Goal: Task Accomplishment & Management: Manage account settings

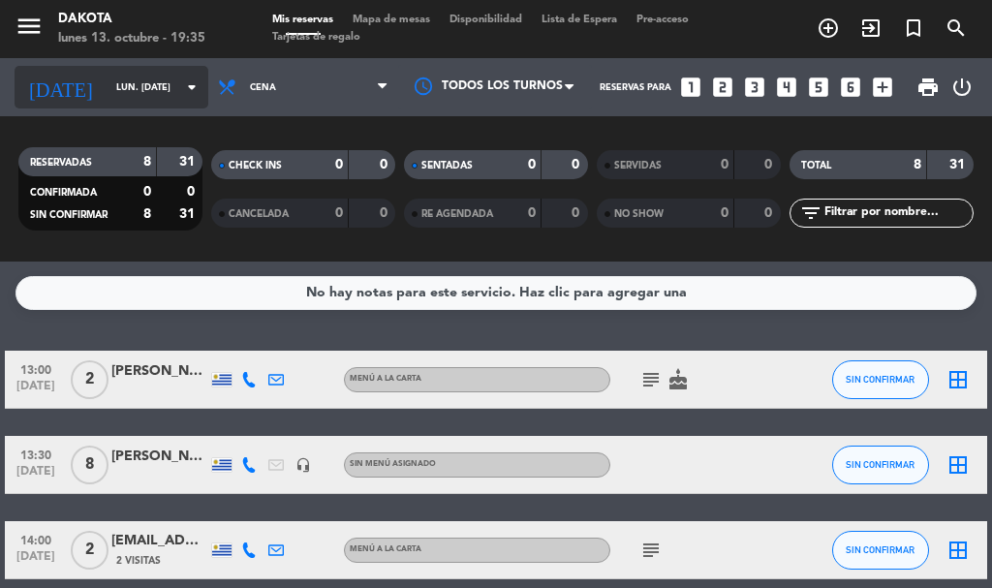
click at [143, 80] on input "lun. [DATE]" at bounding box center [170, 88] width 127 height 30
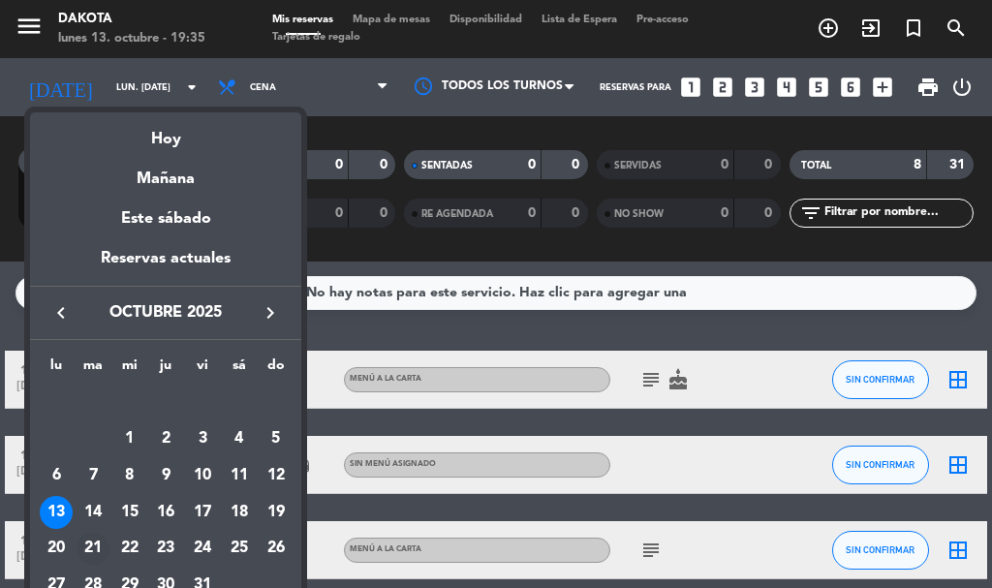
click at [91, 541] on div "21" at bounding box center [93, 549] width 33 height 33
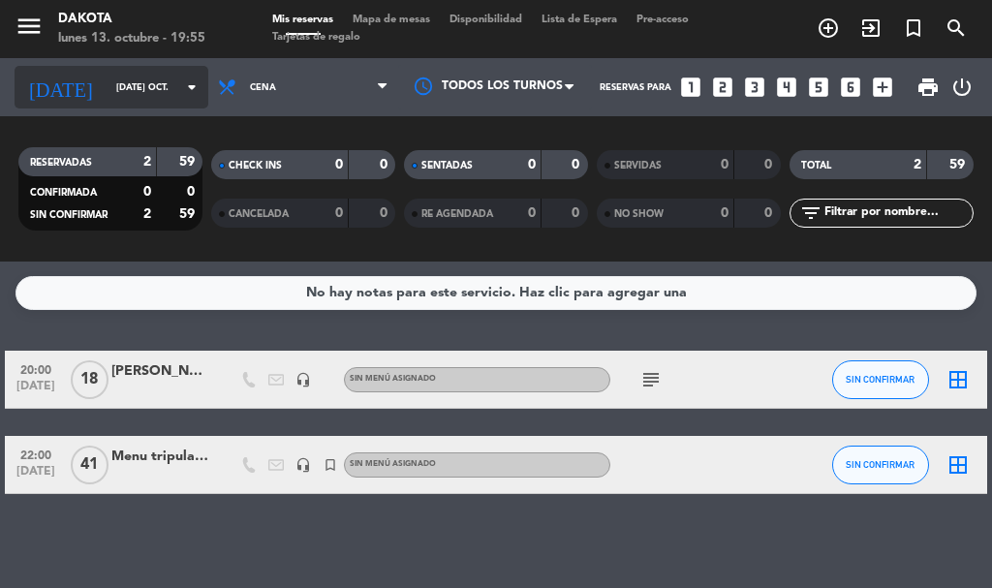
click at [119, 86] on input "[DATE] oct." at bounding box center [170, 88] width 127 height 30
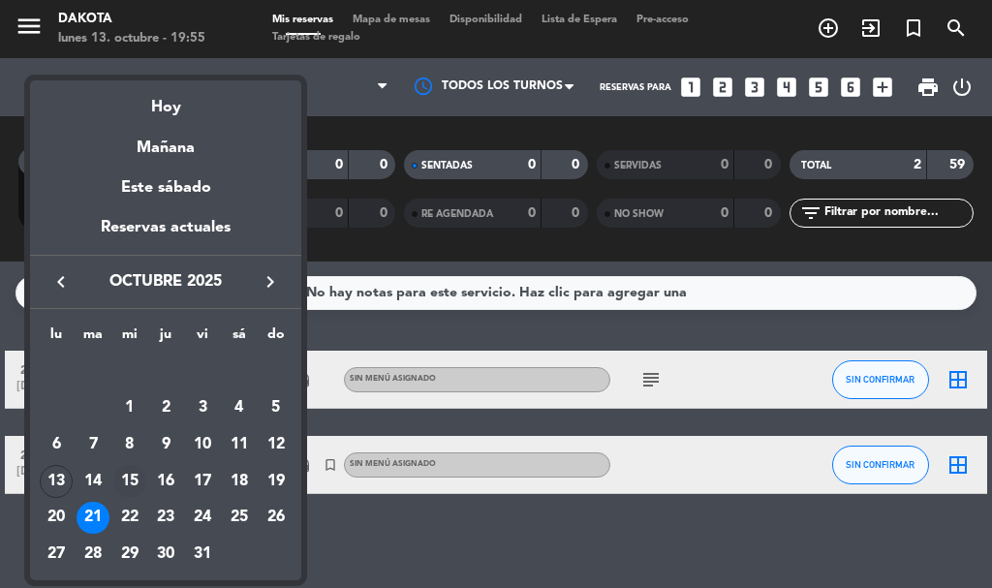
click at [130, 477] on div "15" at bounding box center [129, 481] width 33 height 33
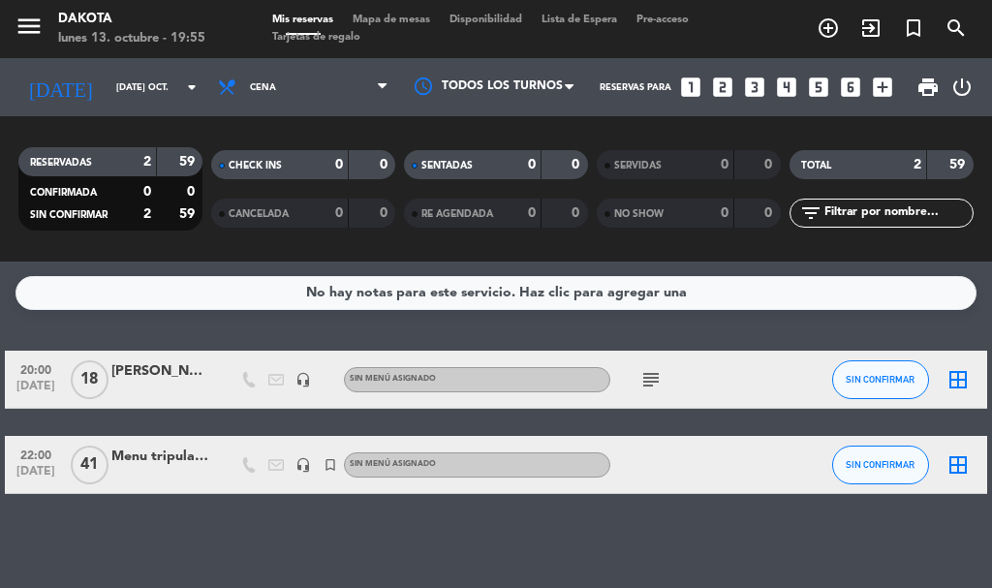
type input "mié. [DATE]"
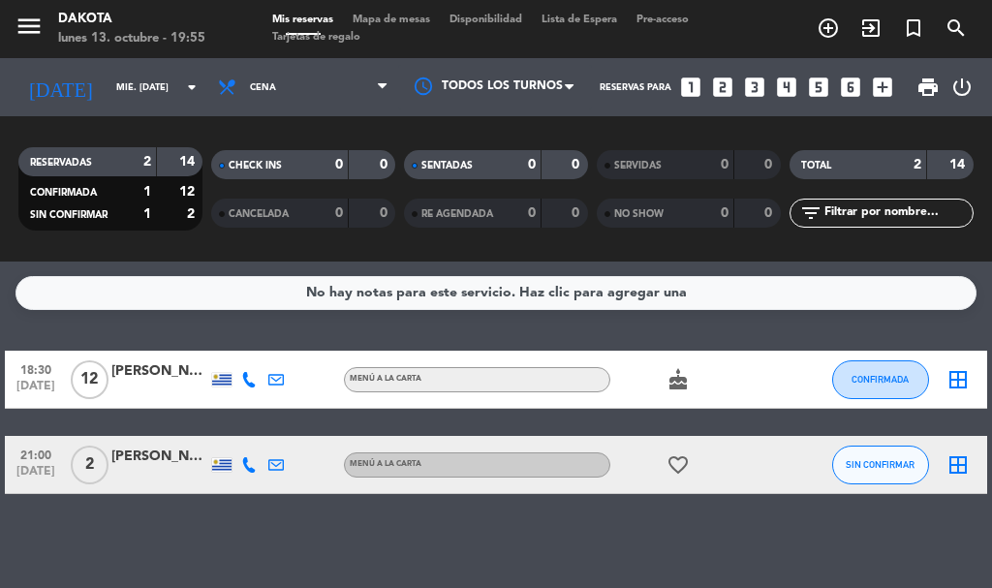
click at [132, 379] on div "[PERSON_NAME]" at bounding box center [159, 371] width 97 height 22
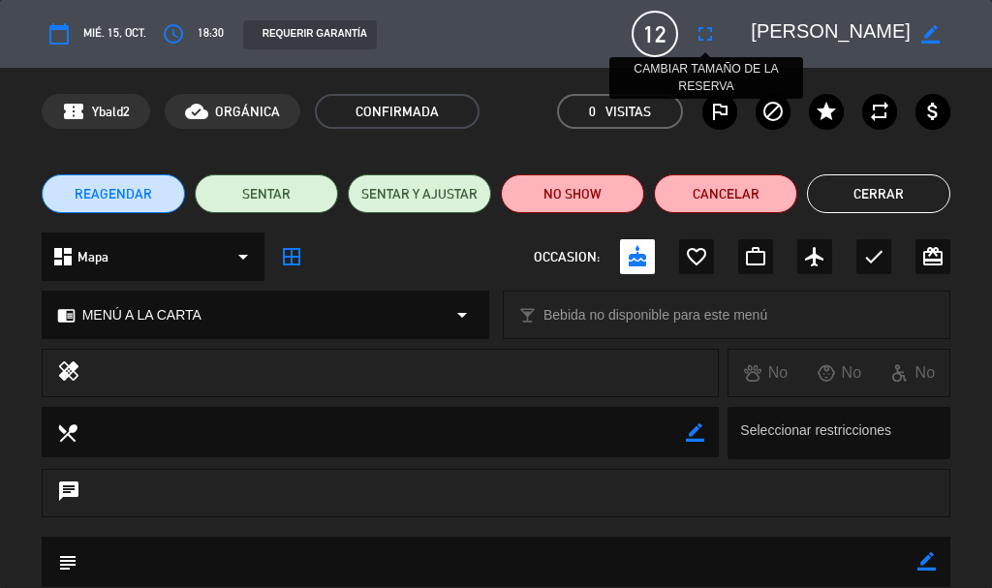
click at [706, 34] on icon "fullscreen" at bounding box center [705, 33] width 23 height 23
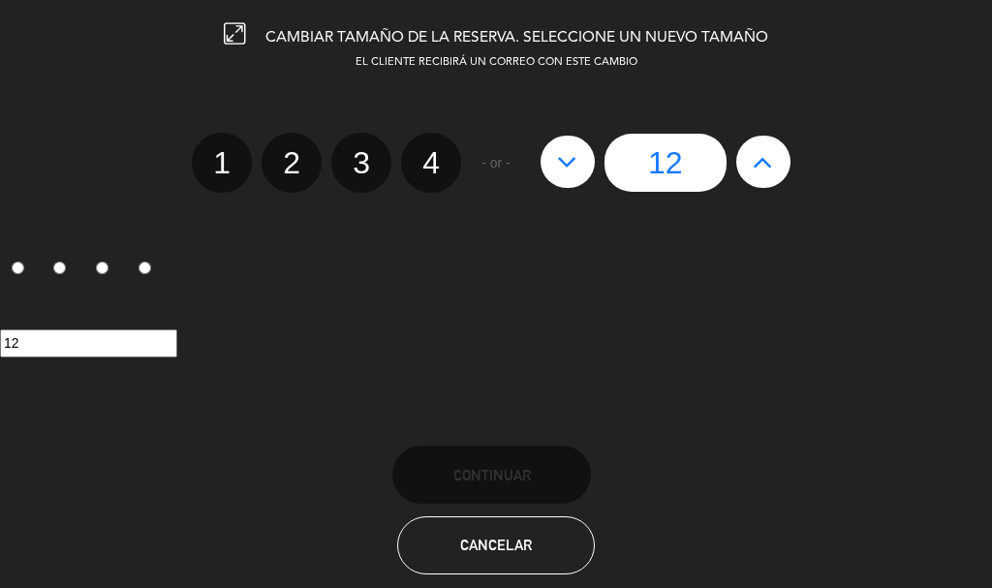
click at [761, 154] on icon at bounding box center [763, 161] width 20 height 31
type input "13"
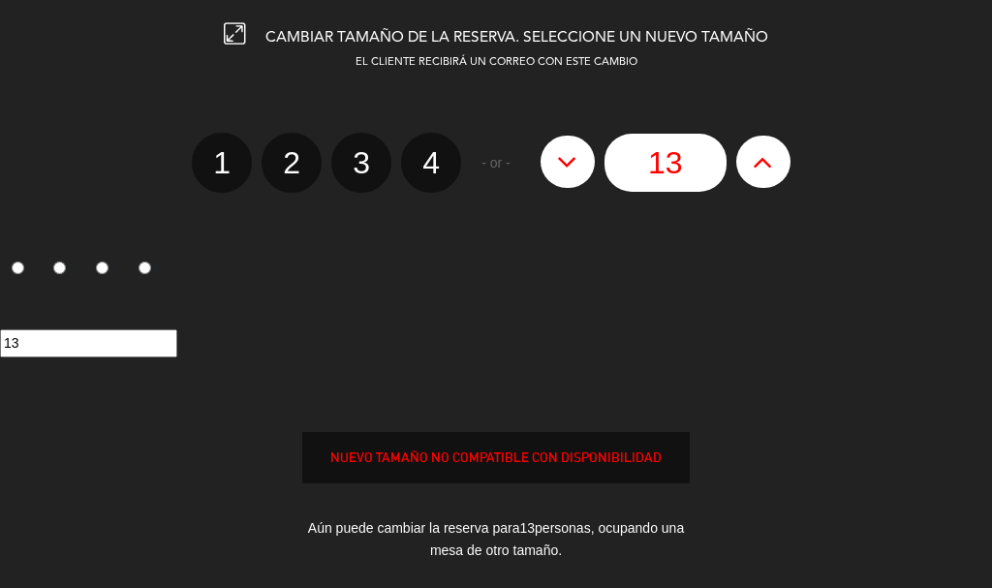
click at [761, 154] on icon at bounding box center [763, 161] width 20 height 31
type input "14"
click at [761, 154] on icon at bounding box center [763, 161] width 20 height 31
type input "15"
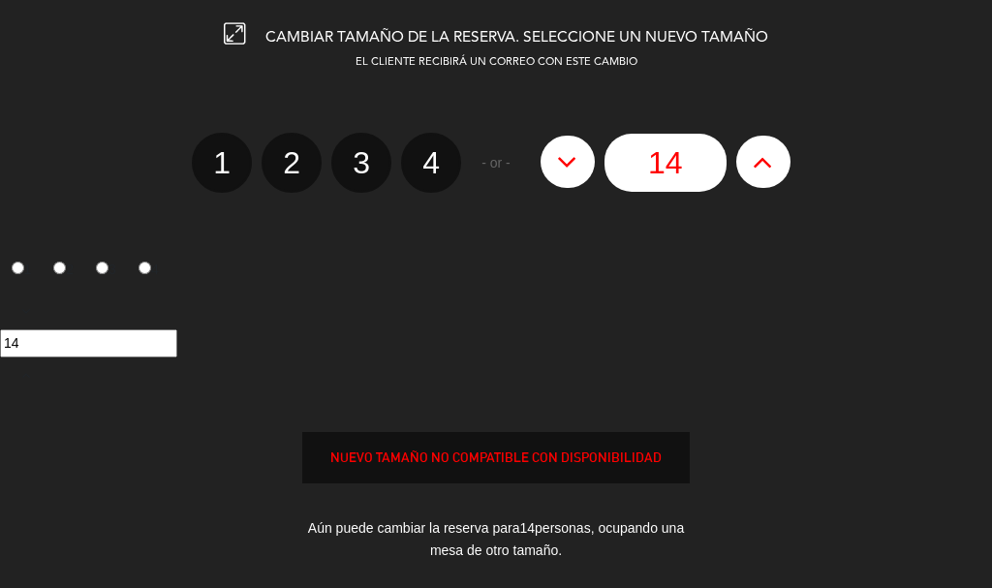
type input "15"
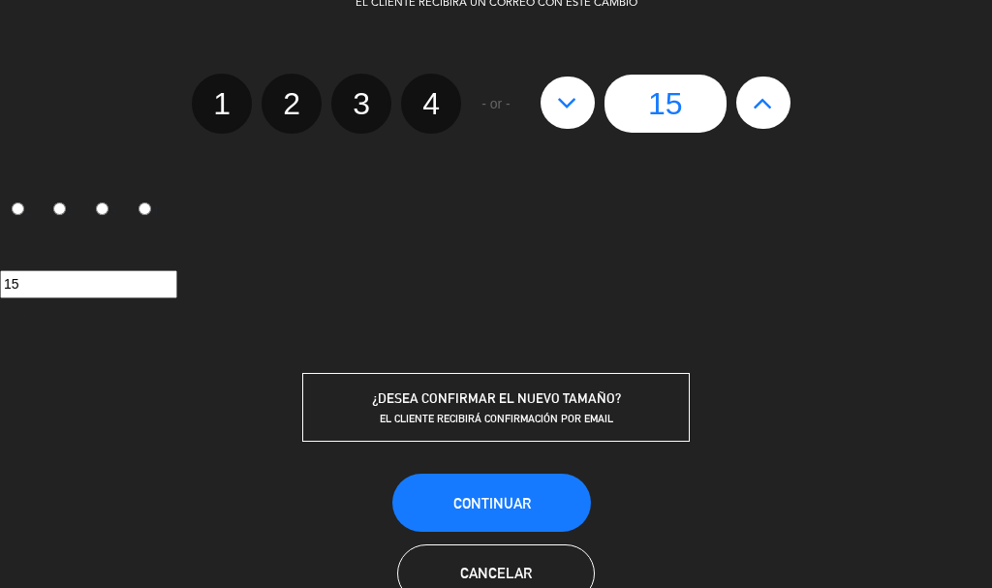
scroll to position [115, 0]
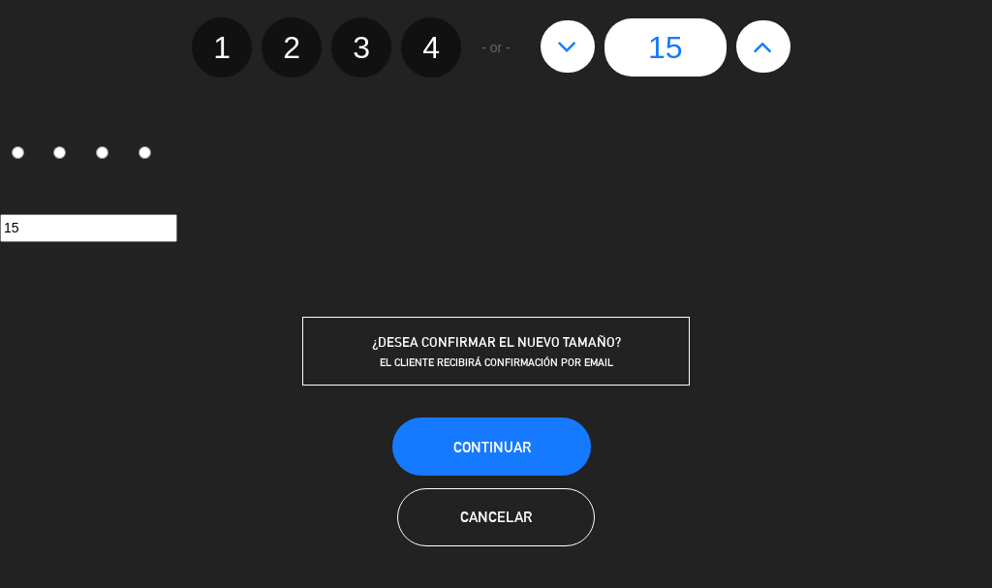
click at [759, 42] on icon at bounding box center [763, 46] width 20 height 31
type input "16"
click at [483, 441] on span "Continuar" at bounding box center [492, 447] width 78 height 16
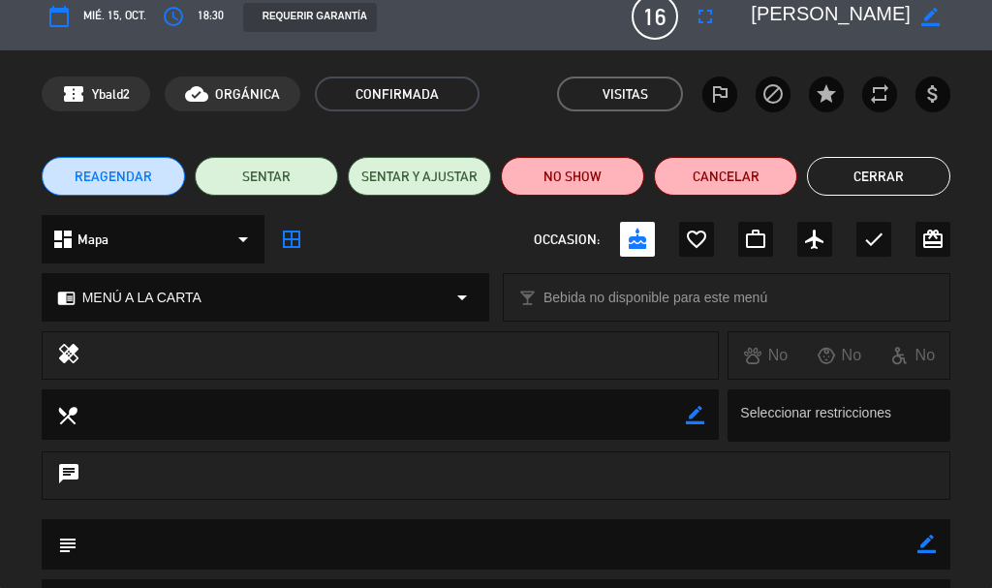
scroll to position [0, 0]
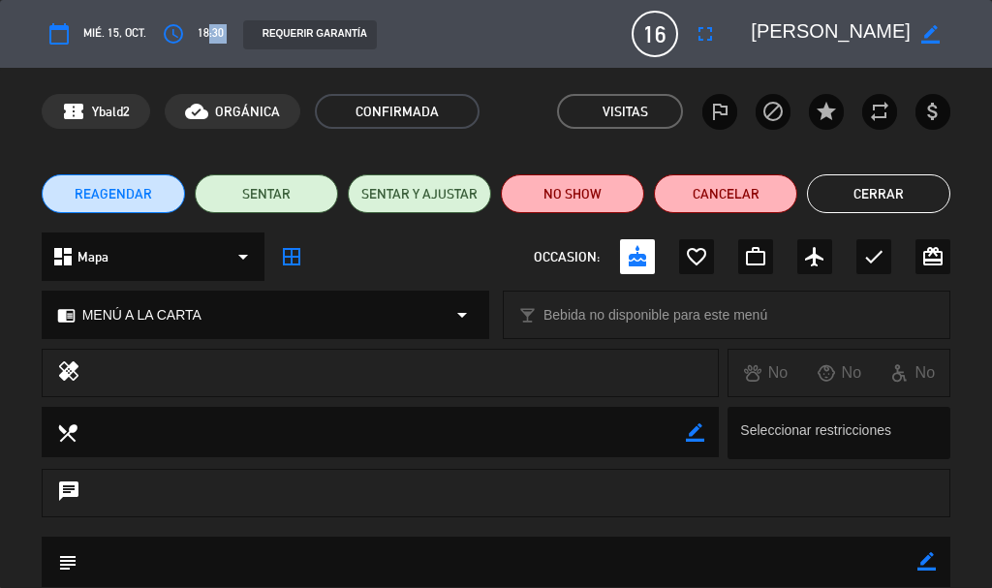
drag, startPoint x: 200, startPoint y: 37, endPoint x: 251, endPoint y: 37, distance: 51.4
click at [250, 37] on div "calendar_today mié. 15, oct. access_time 18:30 REQUERIR GARANTÍA 16 [PERSON_NAM…" at bounding box center [497, 34] width 910 height 47
click at [212, 49] on div "access_time 18:30" at bounding box center [190, 33] width 68 height 35
drag, startPoint x: 202, startPoint y: 27, endPoint x: 236, endPoint y: 46, distance: 39.4
click at [236, 46] on div "calendar_today mié. 15, oct. access_time 18:30 REQUERIR GARANTÍA 16 [PERSON_NAM…" at bounding box center [497, 34] width 910 height 47
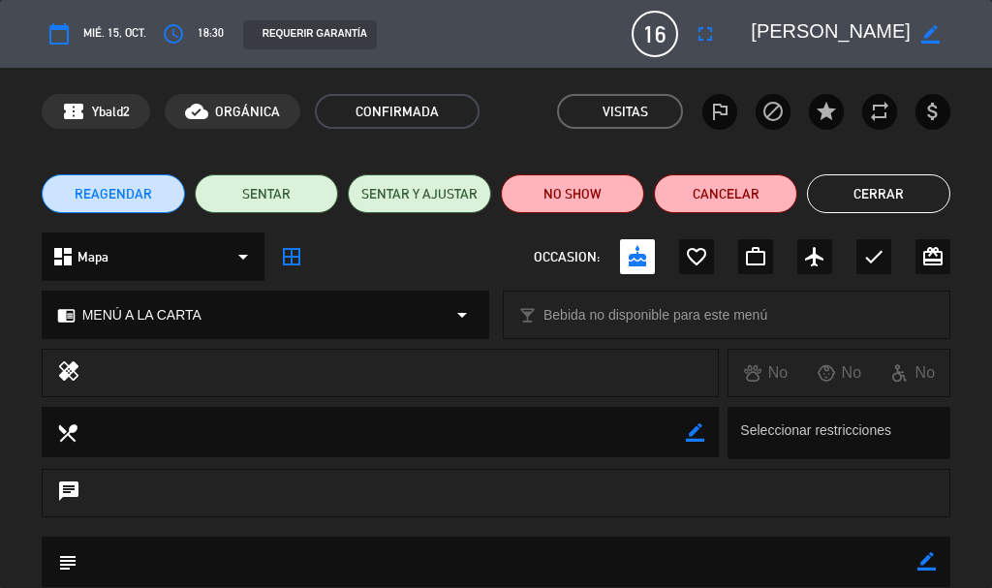
click at [484, 26] on div "REQUERIR GARANTÍA" at bounding box center [428, 34] width 399 height 30
click at [819, 184] on button "Cerrar" at bounding box center [878, 193] width 143 height 39
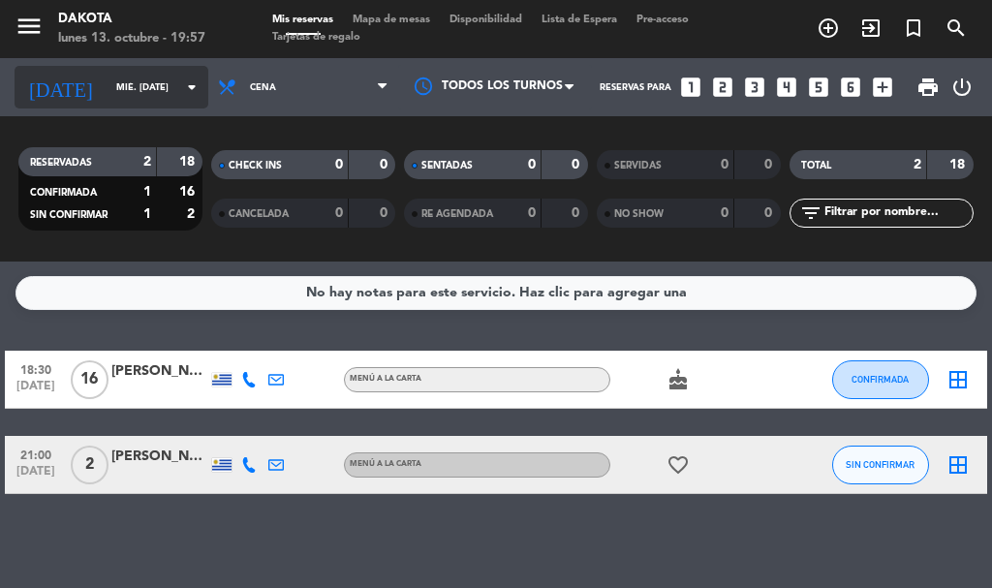
click at [147, 88] on input "mié. [DATE]" at bounding box center [170, 88] width 127 height 30
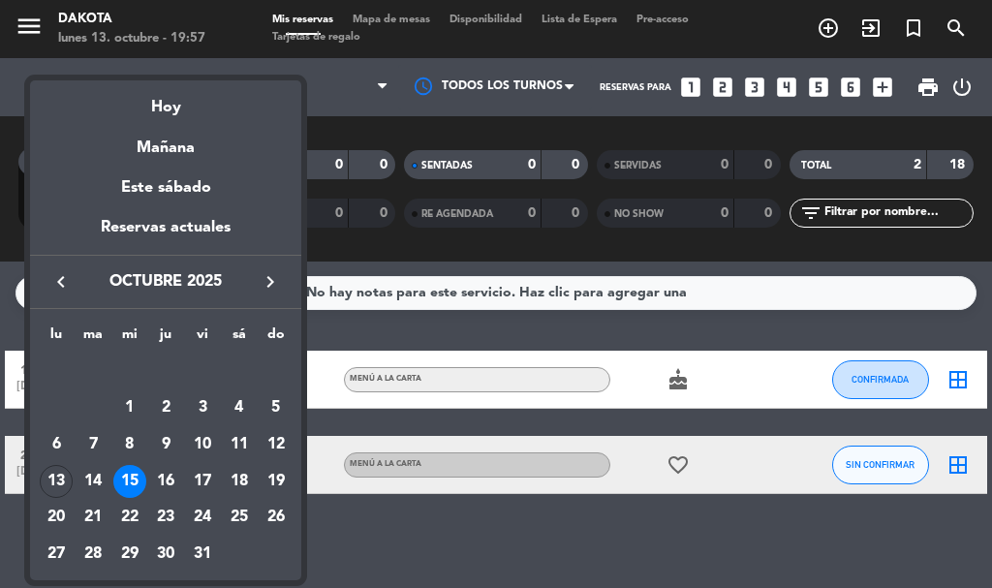
click at [587, 518] on div at bounding box center [496, 294] width 992 height 588
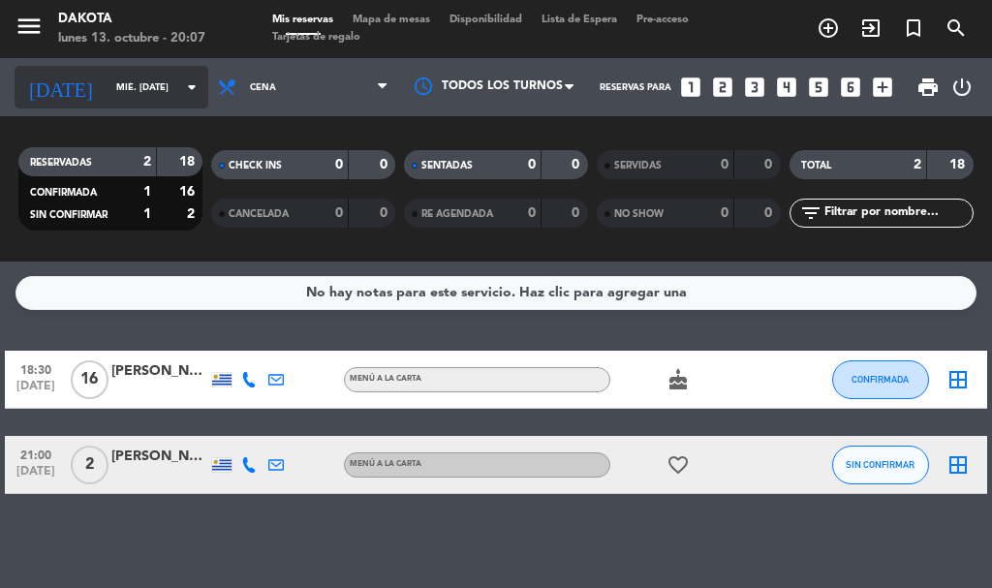
click at [140, 100] on input "mié. [DATE]" at bounding box center [170, 88] width 127 height 30
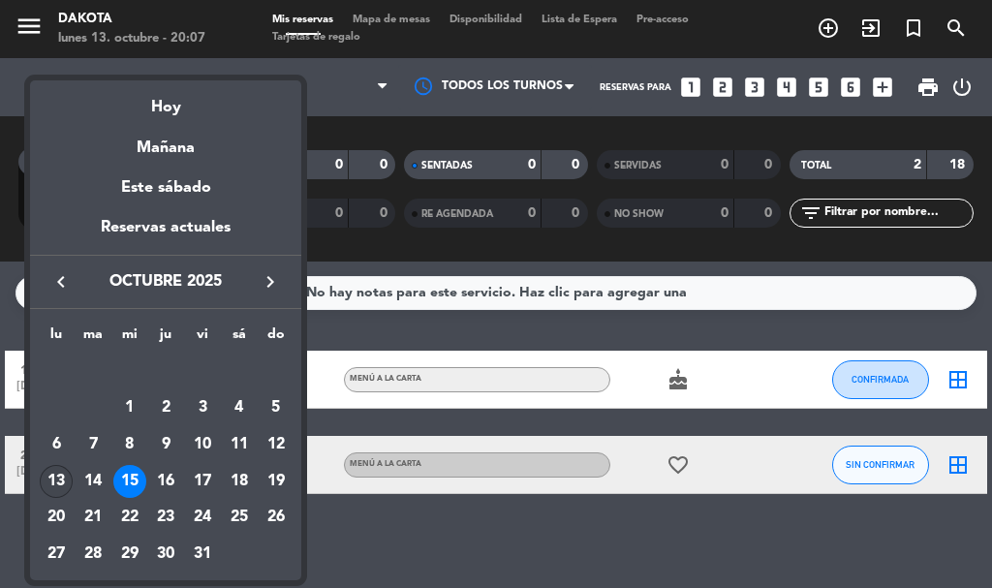
click at [62, 480] on div "13" at bounding box center [56, 481] width 33 height 33
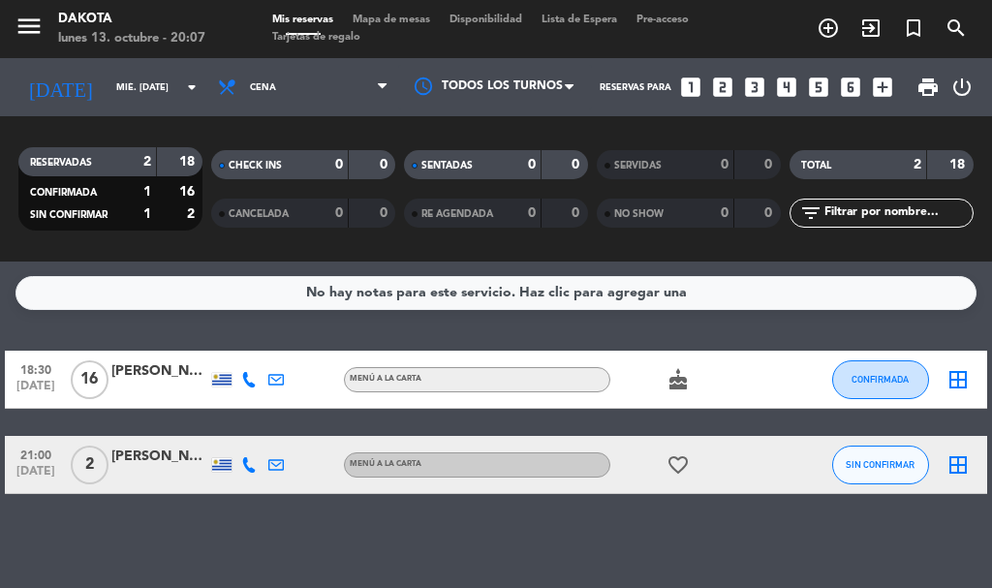
type input "lun. [DATE]"
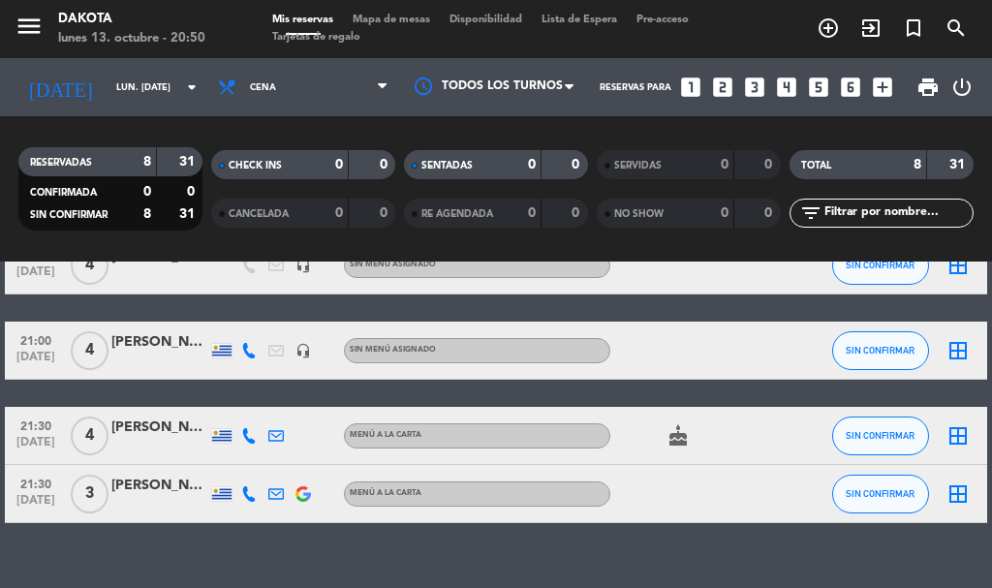
scroll to position [487, 0]
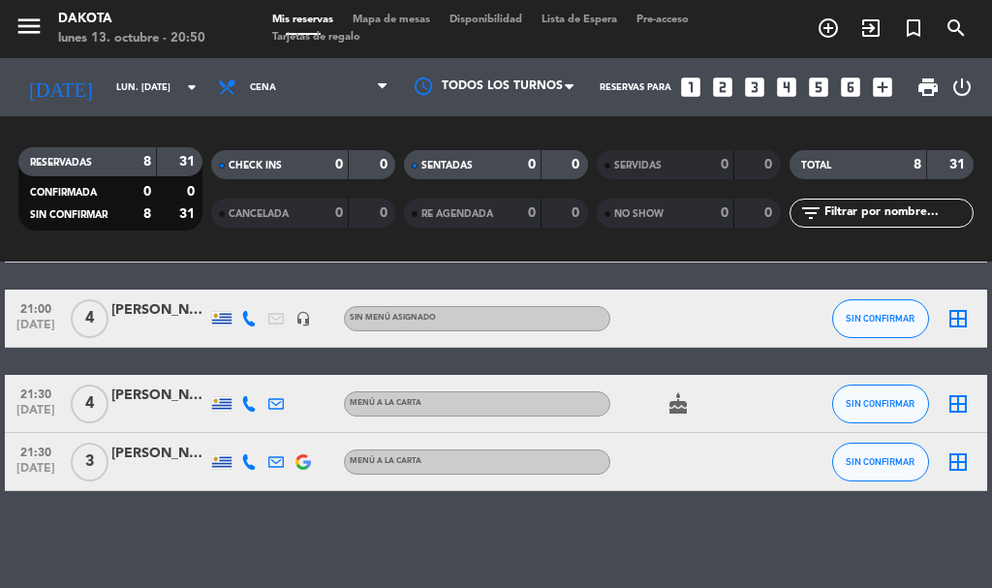
click at [101, 315] on span "4" at bounding box center [90, 318] width 38 height 39
click at [124, 307] on div "[PERSON_NAME]" at bounding box center [159, 310] width 97 height 22
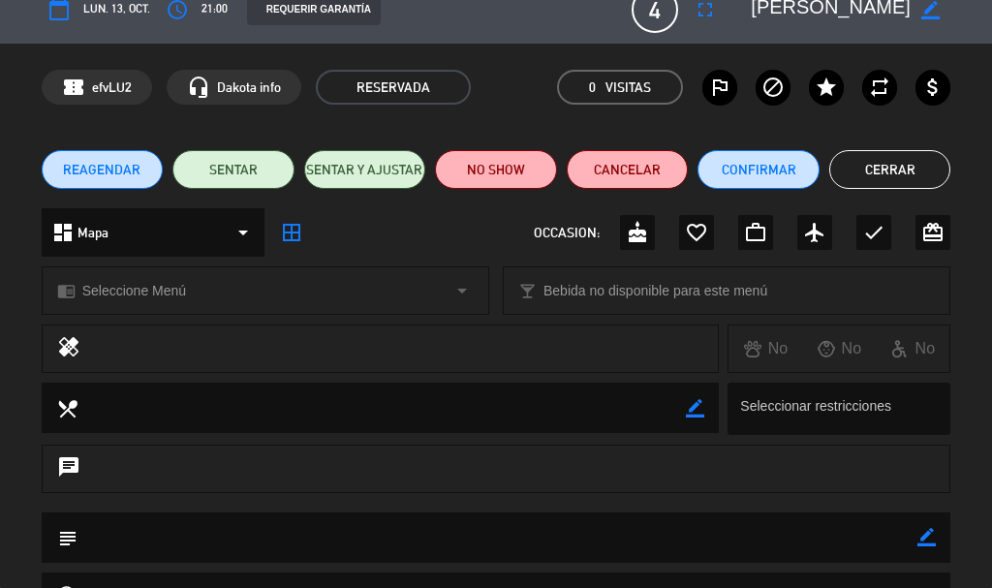
scroll to position [0, 0]
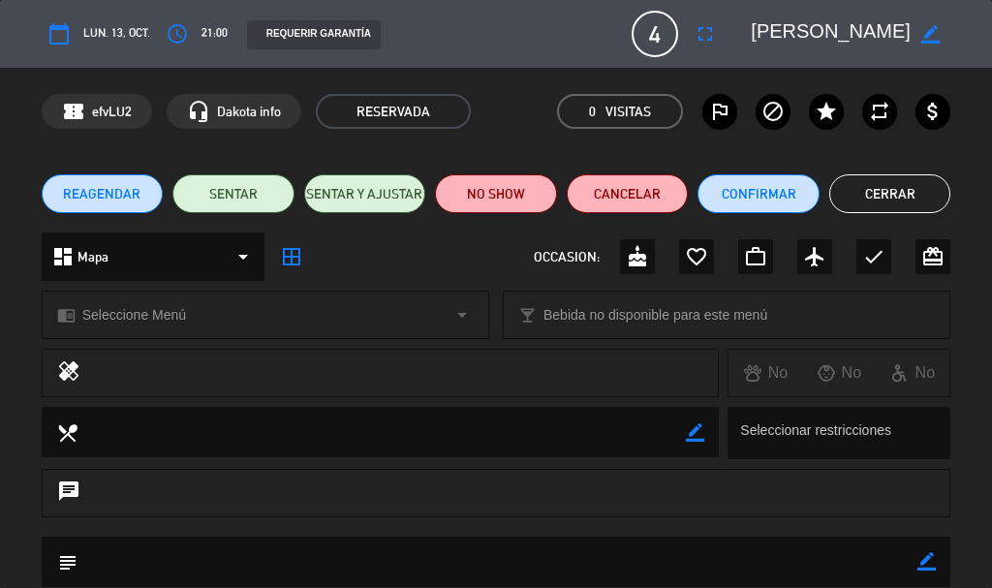
drag, startPoint x: 892, startPoint y: 190, endPoint x: 879, endPoint y: 188, distance: 13.7
click at [888, 190] on button "Cerrar" at bounding box center [890, 193] width 122 height 39
